Goal: Book appointment/travel/reservation

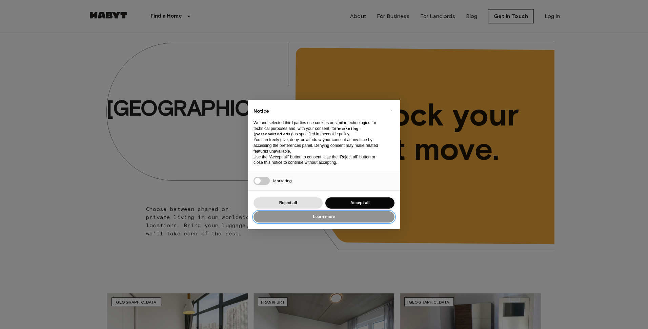
click at [336, 217] on button "Learn more" at bounding box center [324, 216] width 141 height 11
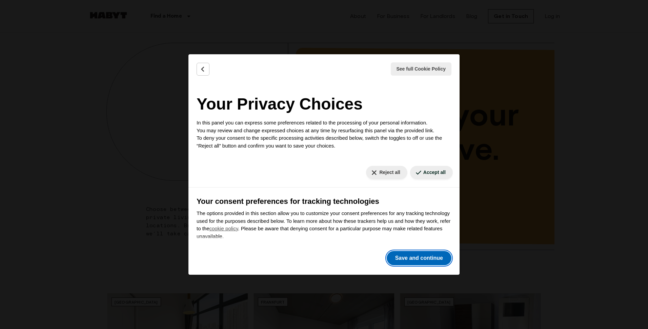
click at [405, 255] on button "Save and continue" at bounding box center [419, 258] width 65 height 14
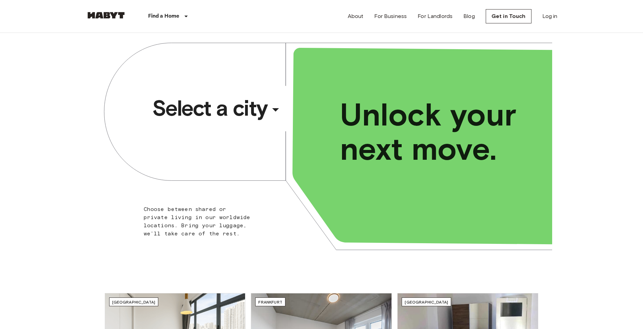
click at [256, 111] on div "​" at bounding box center [285, 115] width 70 height 14
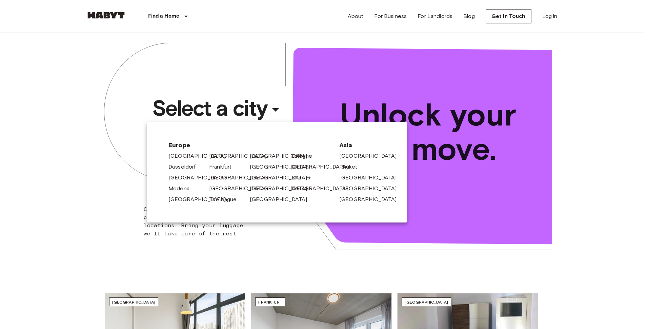
click at [305, 177] on link "Milan" at bounding box center [302, 178] width 20 height 8
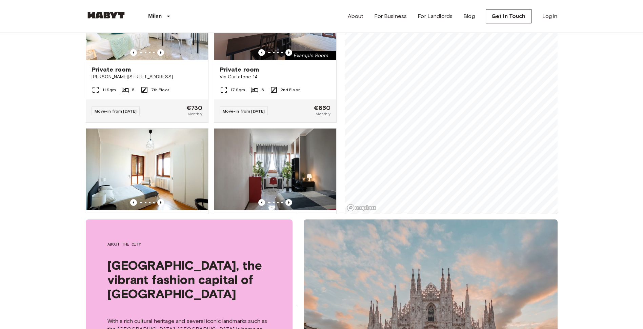
scroll to position [102, 0]
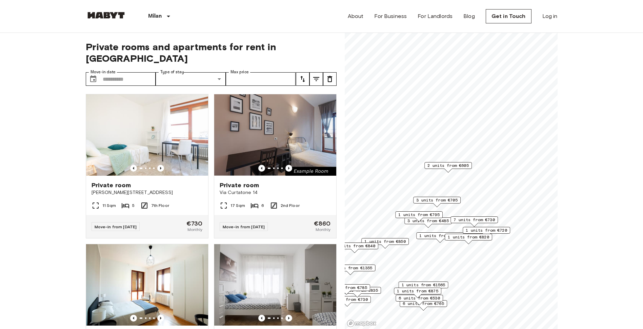
click at [433, 298] on span "6 units from €530" at bounding box center [419, 298] width 41 height 6
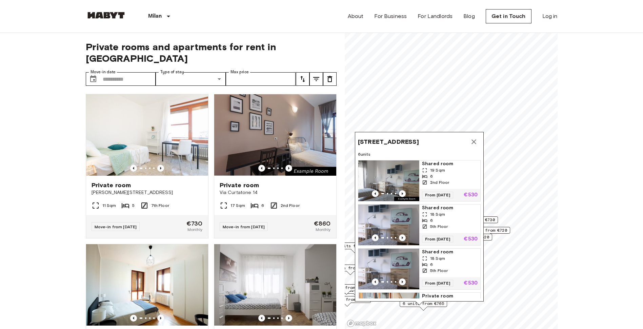
click at [474, 143] on icon "Map marker" at bounding box center [474, 142] width 8 height 8
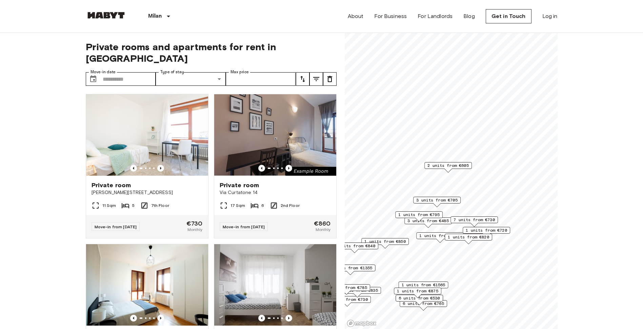
click at [463, 163] on span "2 units from €605" at bounding box center [447, 165] width 41 height 6
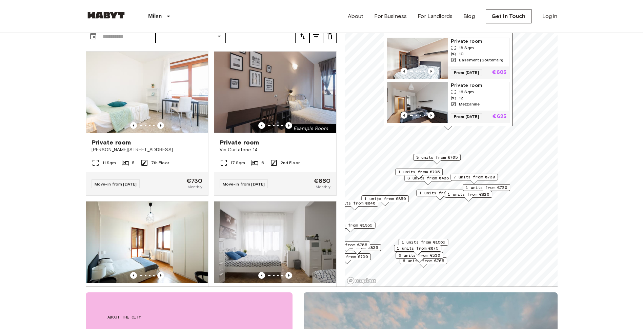
scroll to position [68, 0]
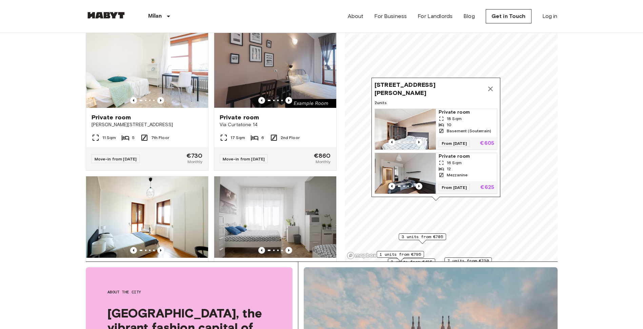
click at [473, 116] on div "18 Sqm" at bounding box center [467, 119] width 56 height 6
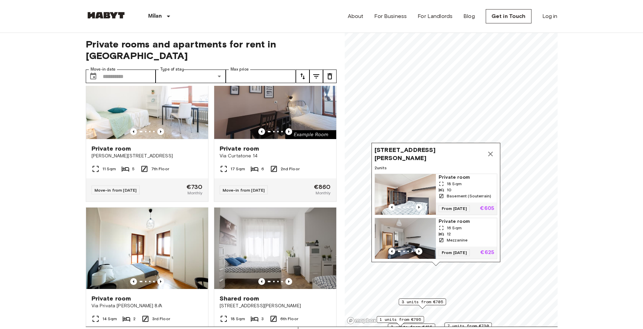
scroll to position [0, 0]
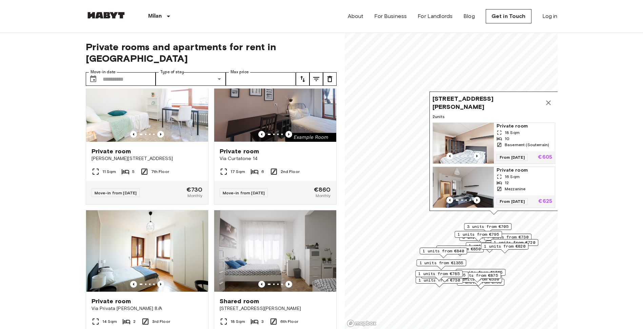
click at [545, 99] on icon "Map marker" at bounding box center [548, 103] width 8 height 8
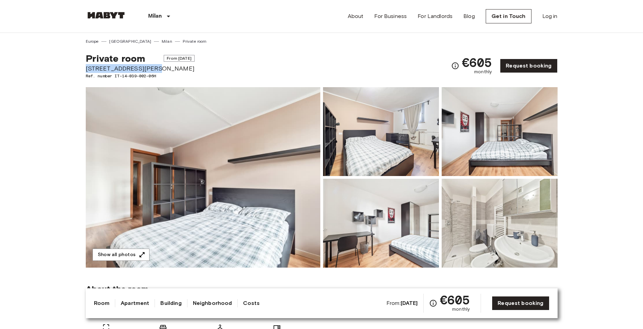
drag, startPoint x: 87, startPoint y: 67, endPoint x: 150, endPoint y: 66, distance: 63.0
click at [150, 66] on span "[STREET_ADDRESS][PERSON_NAME]" at bounding box center [140, 68] width 109 height 9
copy span "[STREET_ADDRESS][PERSON_NAME]"
